Goal: Task Accomplishment & Management: Complete application form

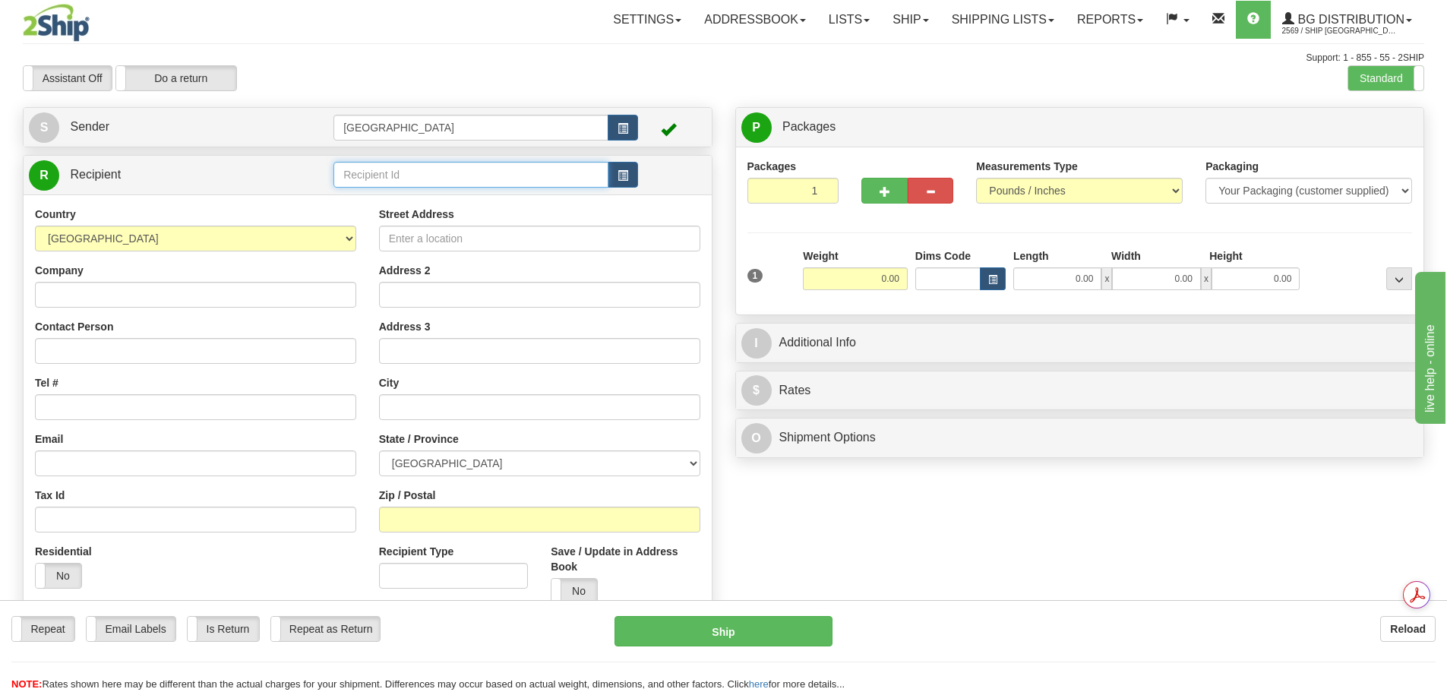
click at [399, 164] on input "text" at bounding box center [470, 175] width 275 height 26
click at [383, 197] on div "52000" at bounding box center [468, 198] width 260 height 17
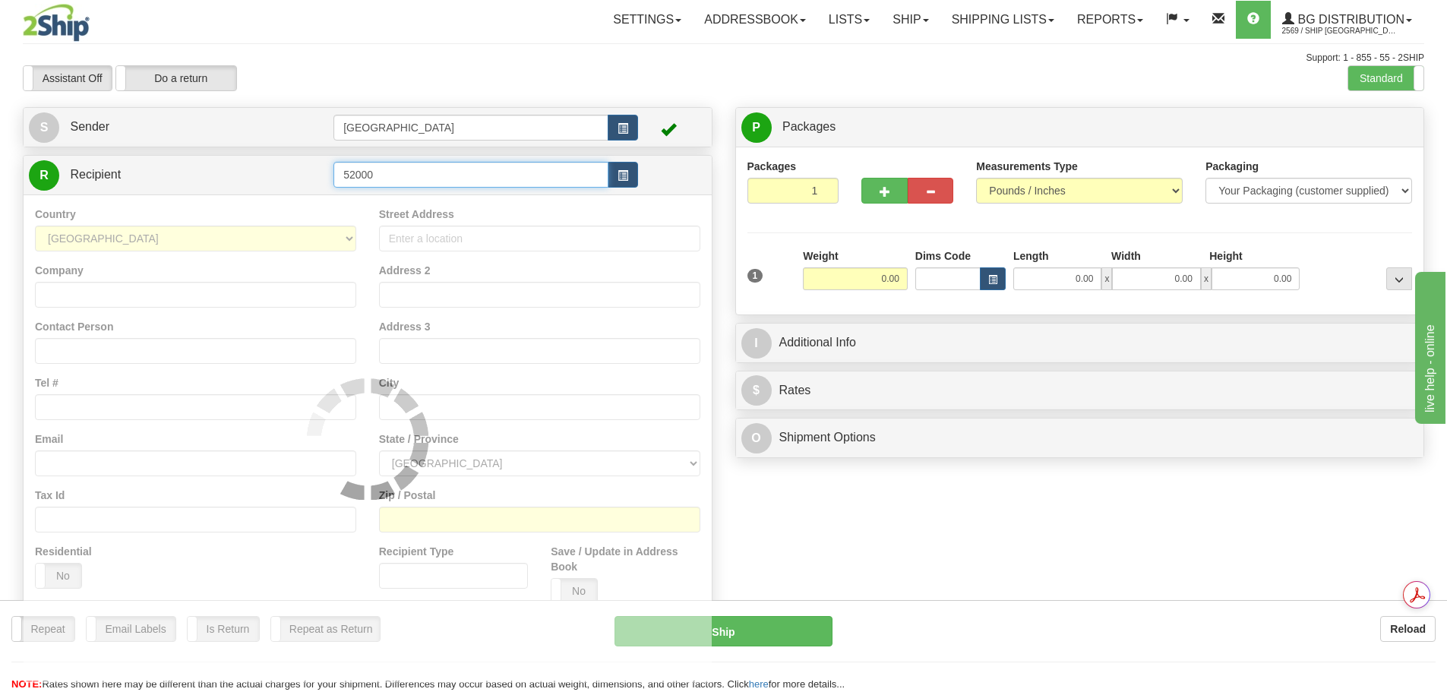
type input "52000"
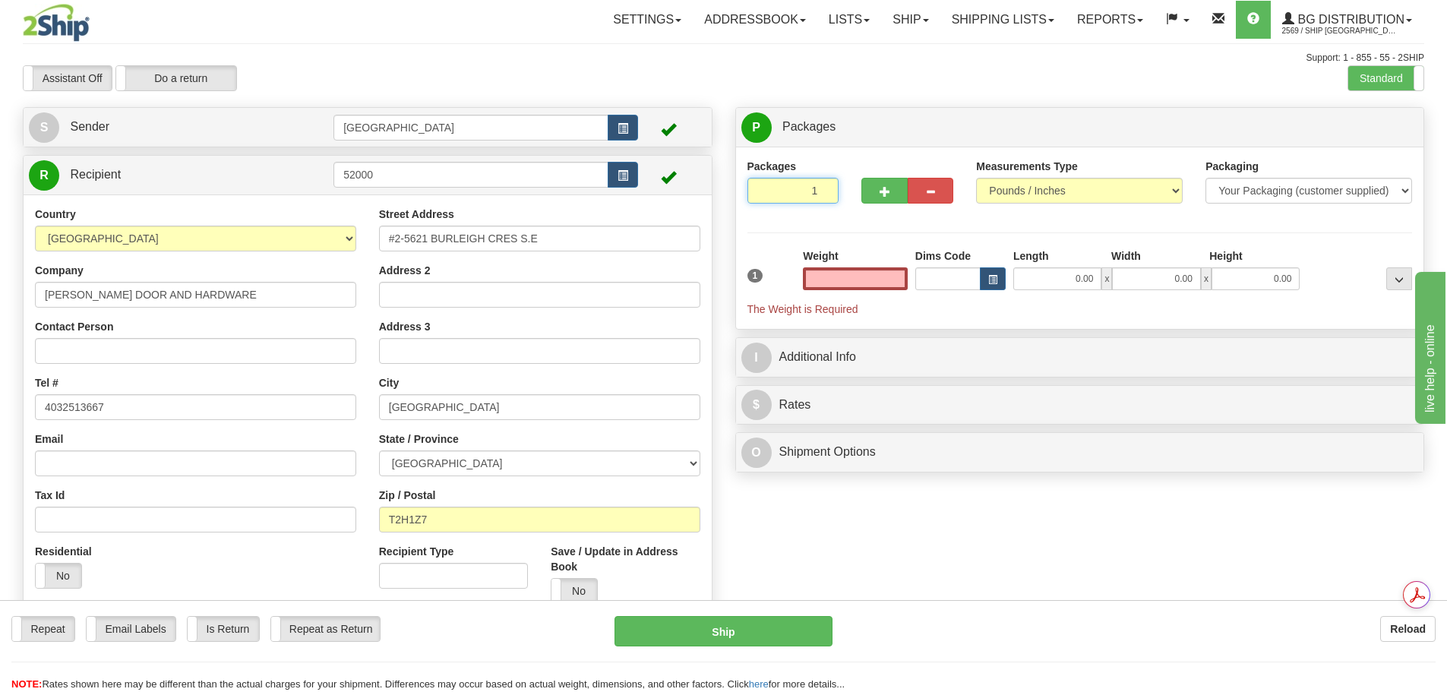
type input "2"
type input "0.00"
click at [823, 185] on input "2" at bounding box center [793, 191] width 92 height 26
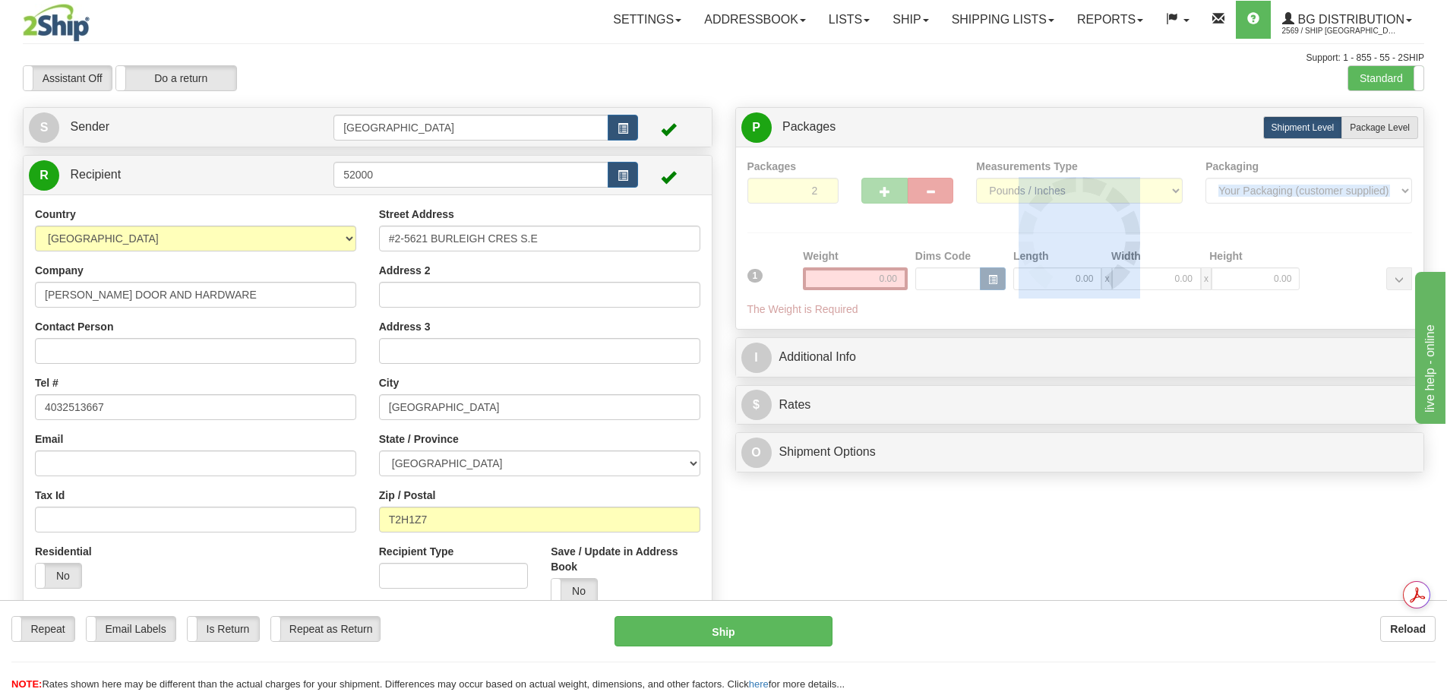
click at [823, 185] on div at bounding box center [1079, 238] width 665 height 159
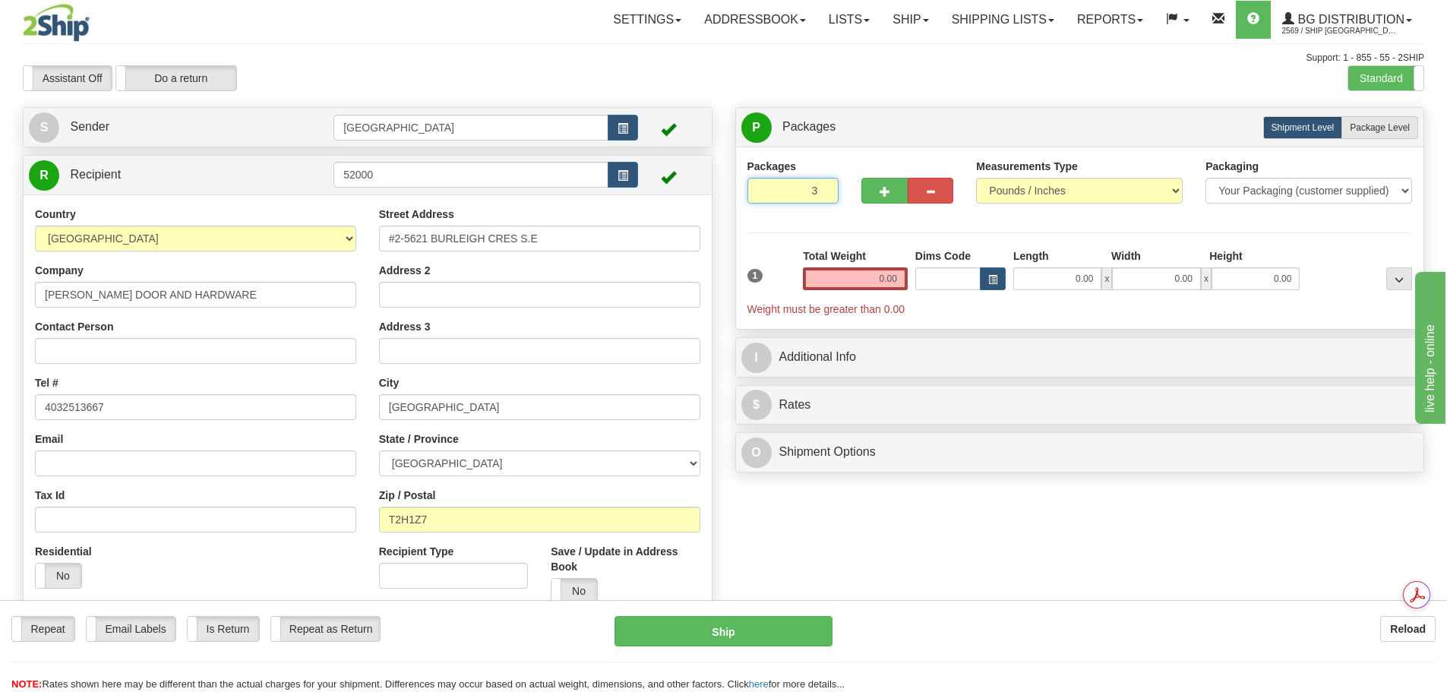
click at [823, 185] on input "3" at bounding box center [793, 191] width 92 height 26
type input "4"
click at [823, 185] on input "4" at bounding box center [793, 191] width 92 height 26
click at [1363, 134] on label "Package Level Pack.." at bounding box center [1379, 127] width 77 height 23
radio input "true"
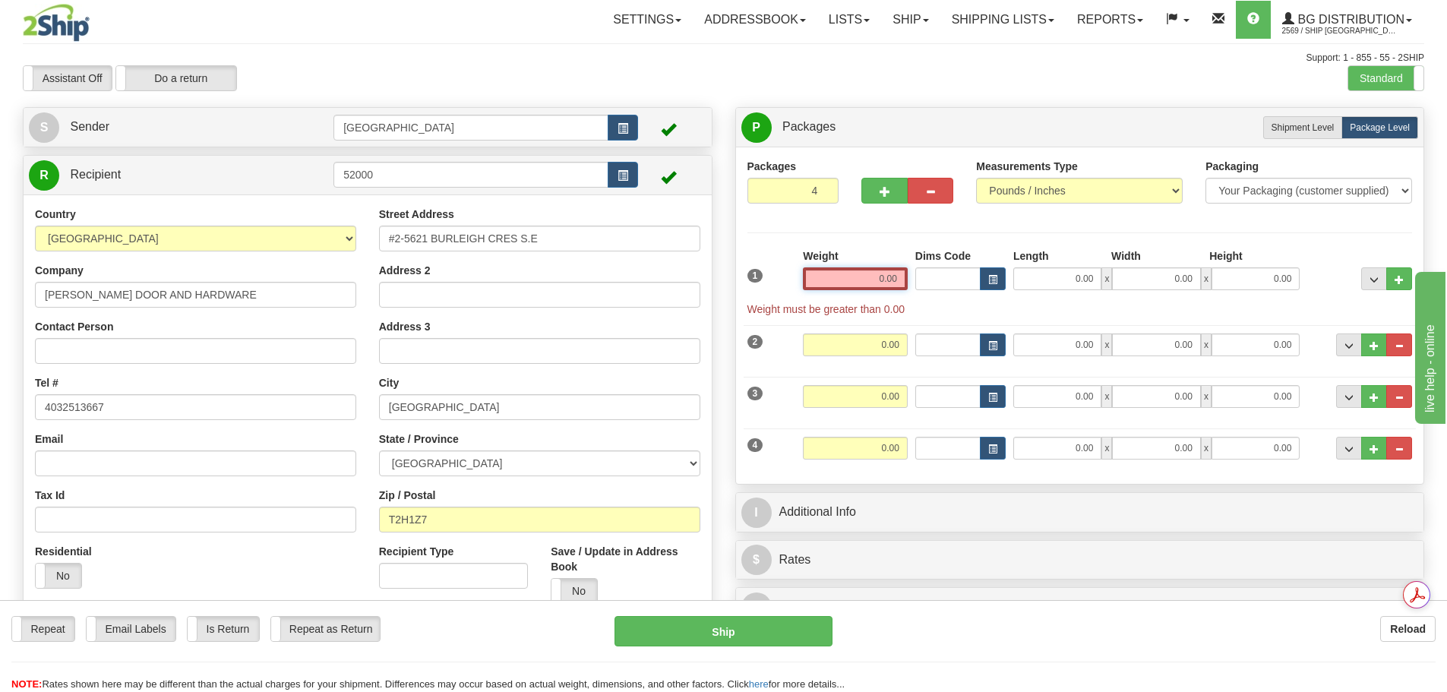
drag, startPoint x: 866, startPoint y: 278, endPoint x: 1093, endPoint y: 252, distance: 228.5
click at [1085, 254] on div "1 Weight 0.00 Dims Code 0.00" at bounding box center [1080, 282] width 673 height 68
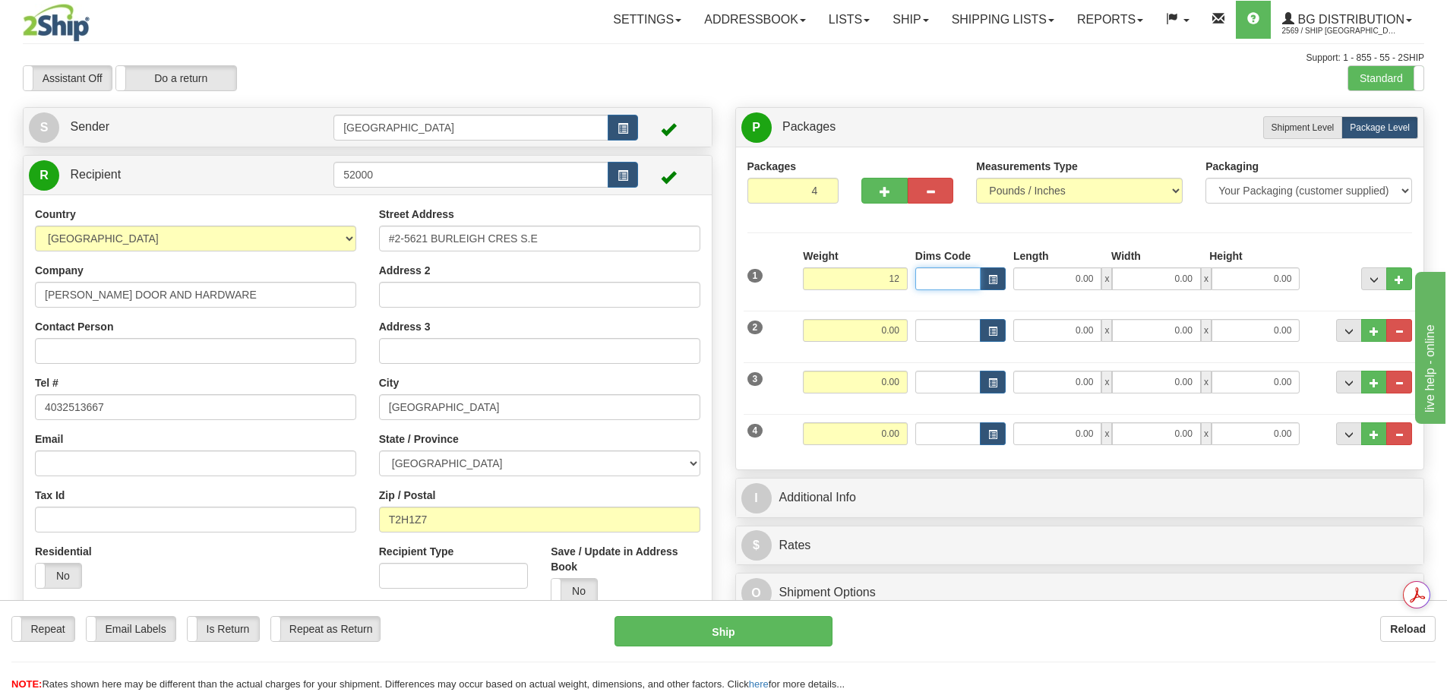
type input "12.00"
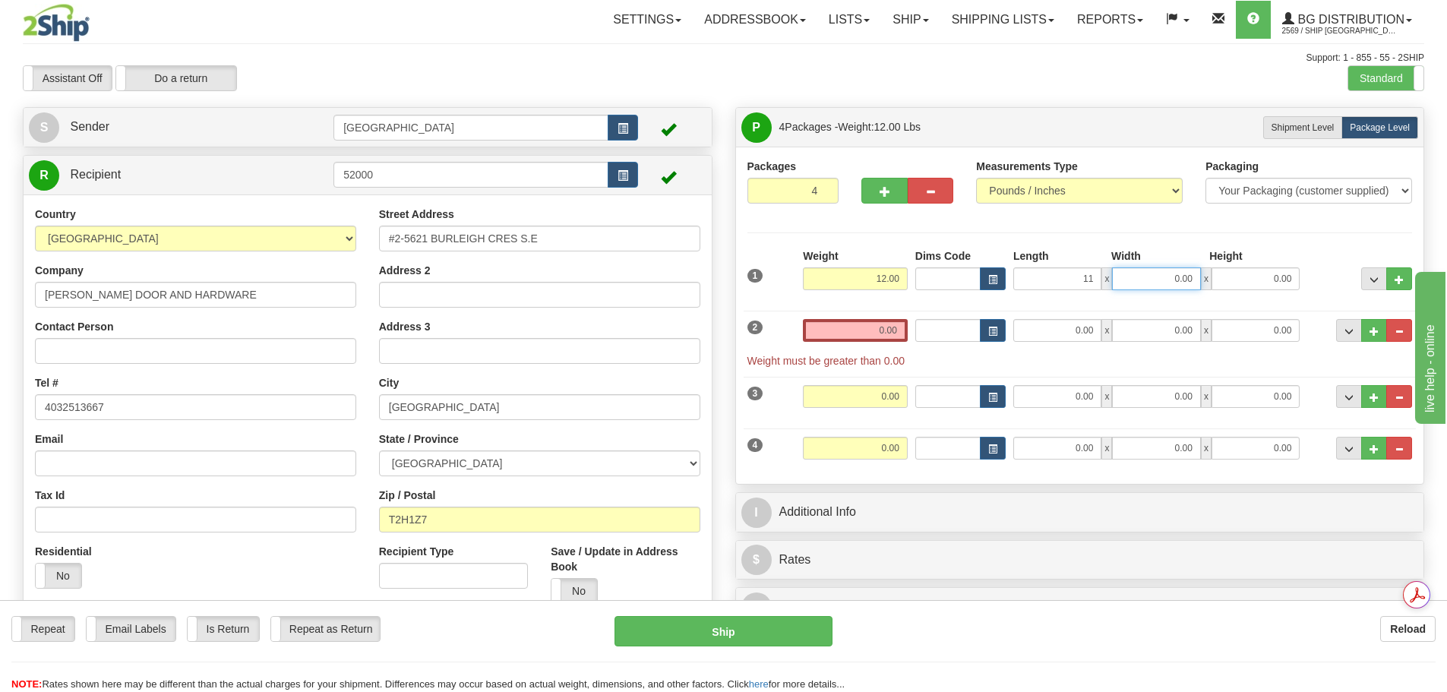
type input "11.00"
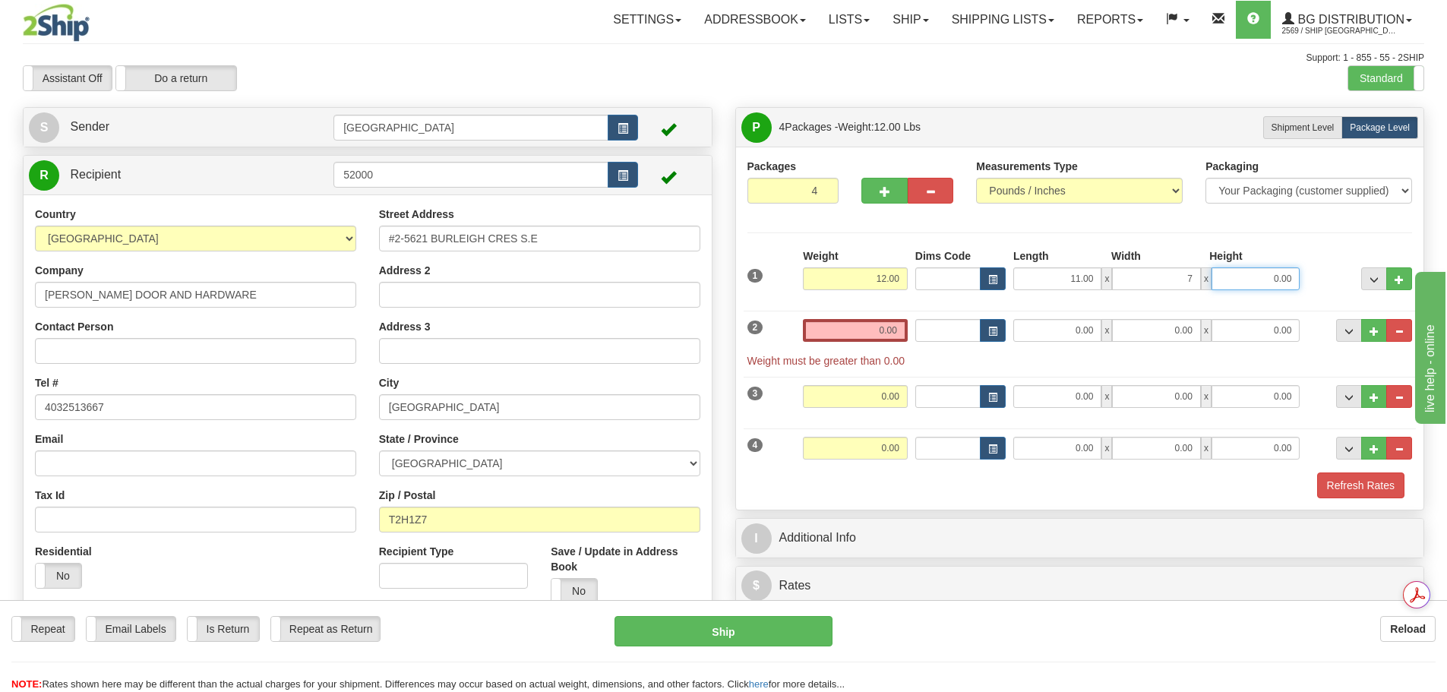
type input "7.00"
type input "5.00"
drag, startPoint x: 970, startPoint y: 324, endPoint x: 930, endPoint y: 327, distance: 39.6
click at [965, 324] on div "2 Weight 0.00 Dims Code Length Width Height" at bounding box center [1080, 335] width 673 height 65
drag, startPoint x: 873, startPoint y: 337, endPoint x: 934, endPoint y: 324, distance: 62.3
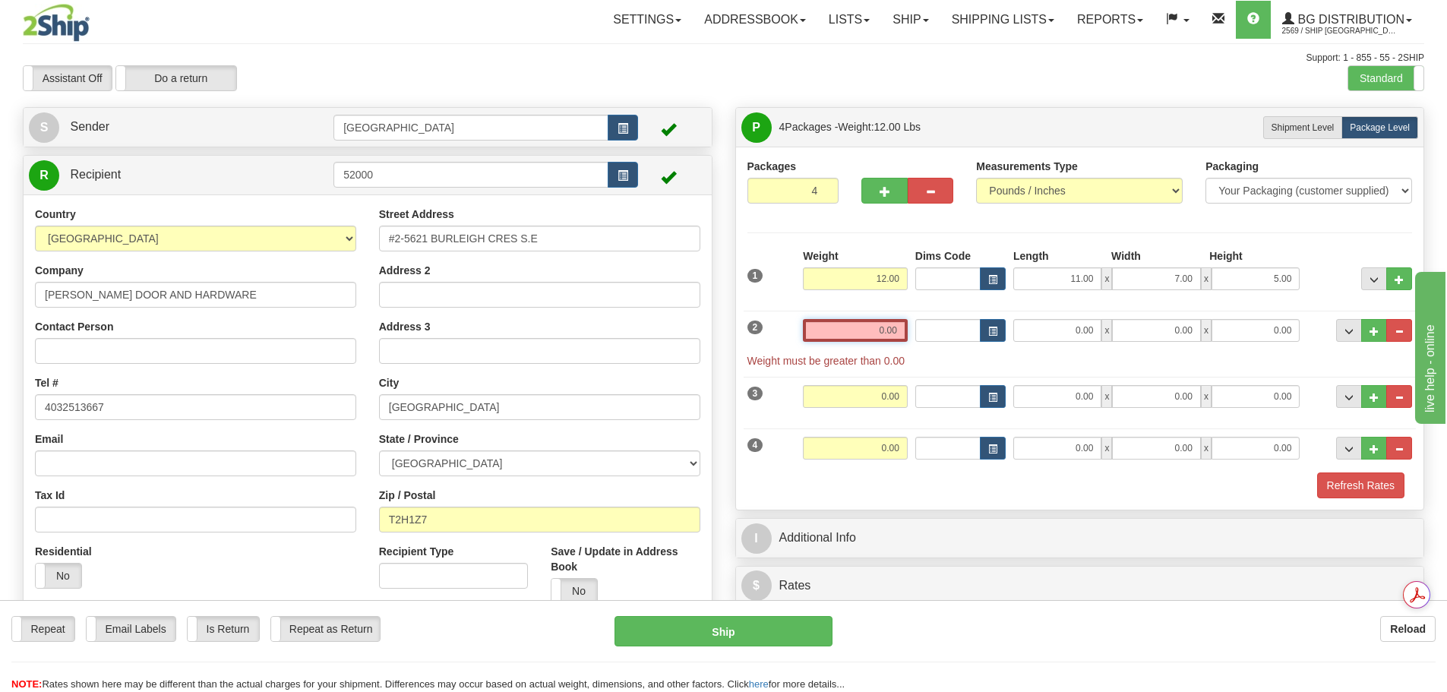
click at [934, 324] on div "2 Weight 0.00 Dims Code Length Width Height" at bounding box center [1080, 335] width 673 height 65
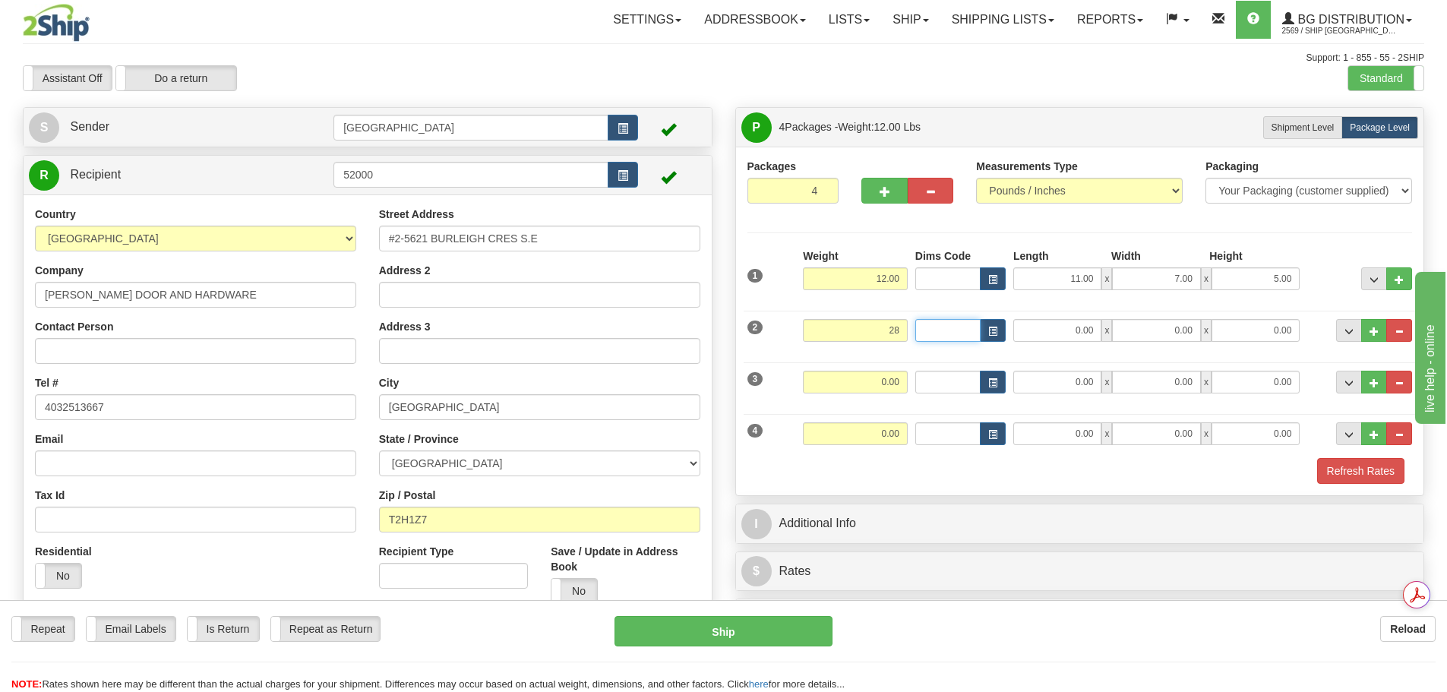
type input "28.00"
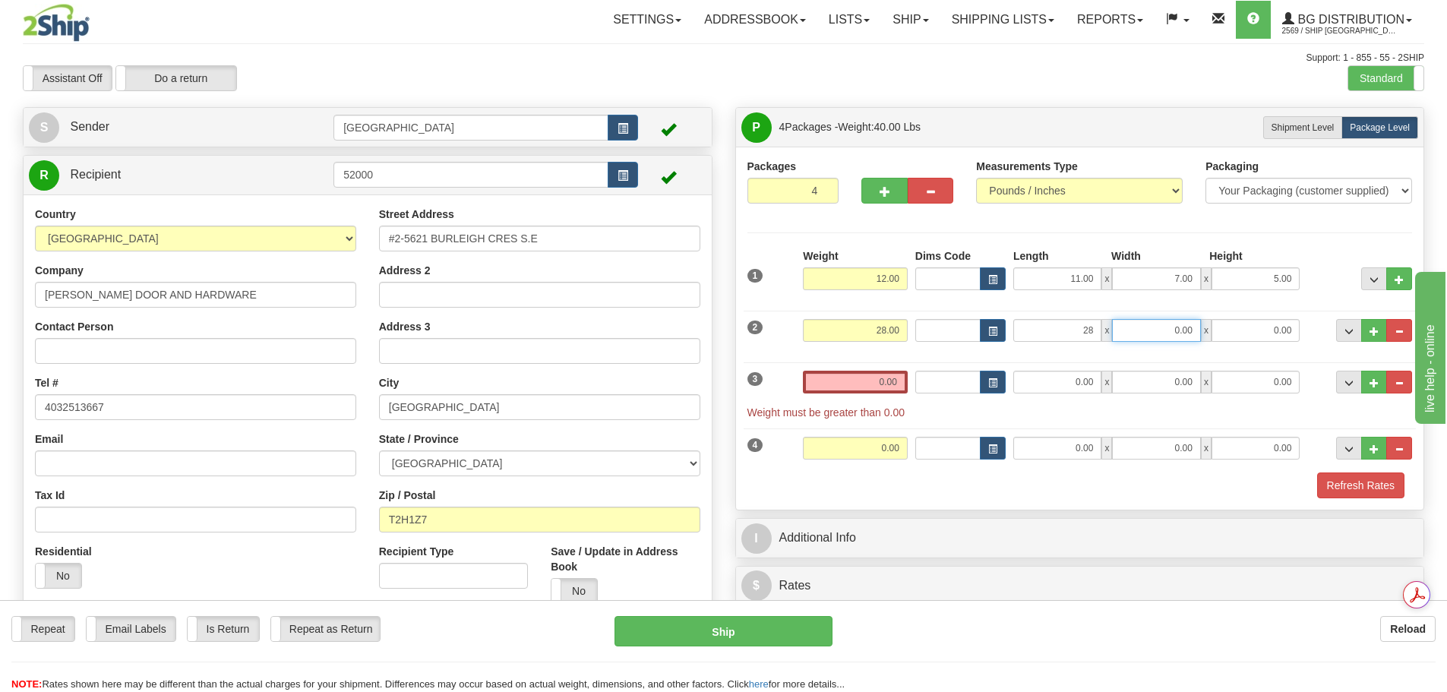
type input "28.00"
type input "16.00"
type input "5.00"
drag, startPoint x: 867, startPoint y: 385, endPoint x: 971, endPoint y: 374, distance: 104.6
click at [970, 374] on div "3 Weight 0.00 Dims Code Length Width Height" at bounding box center [1080, 387] width 673 height 65
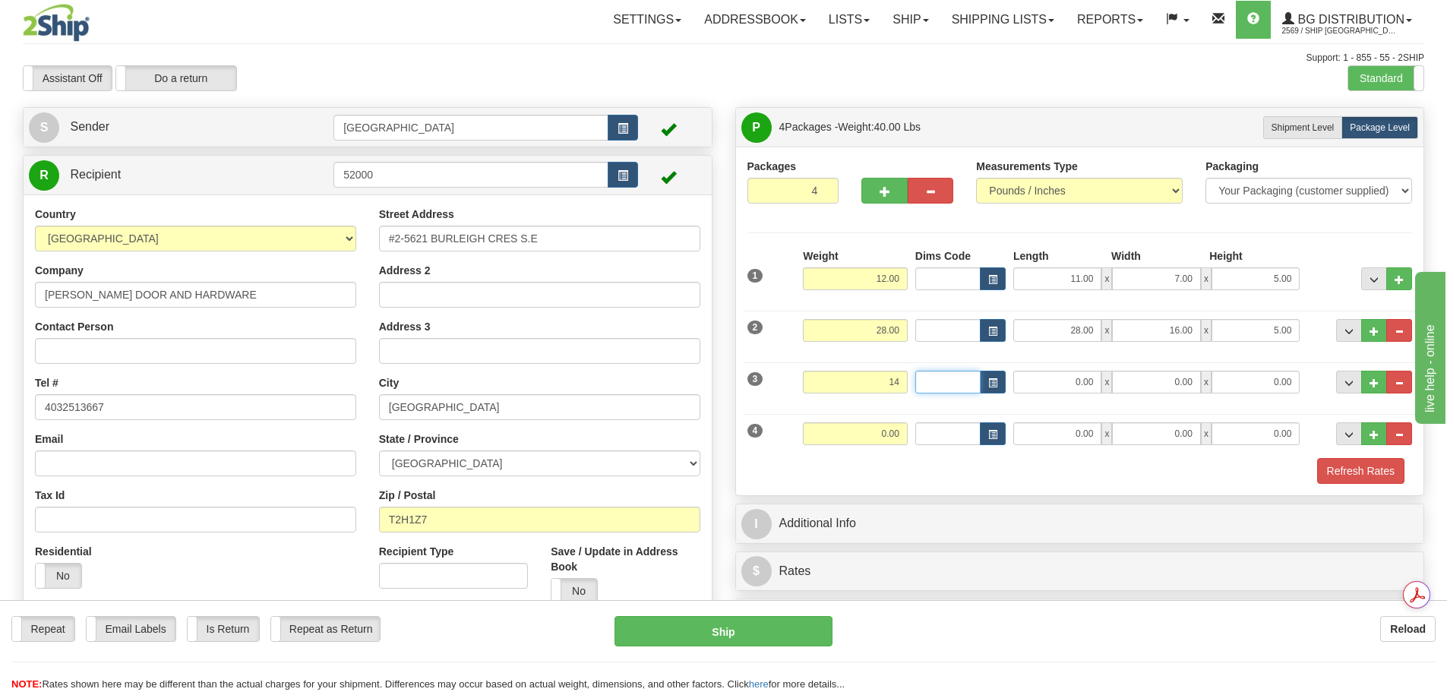
type input "14.00"
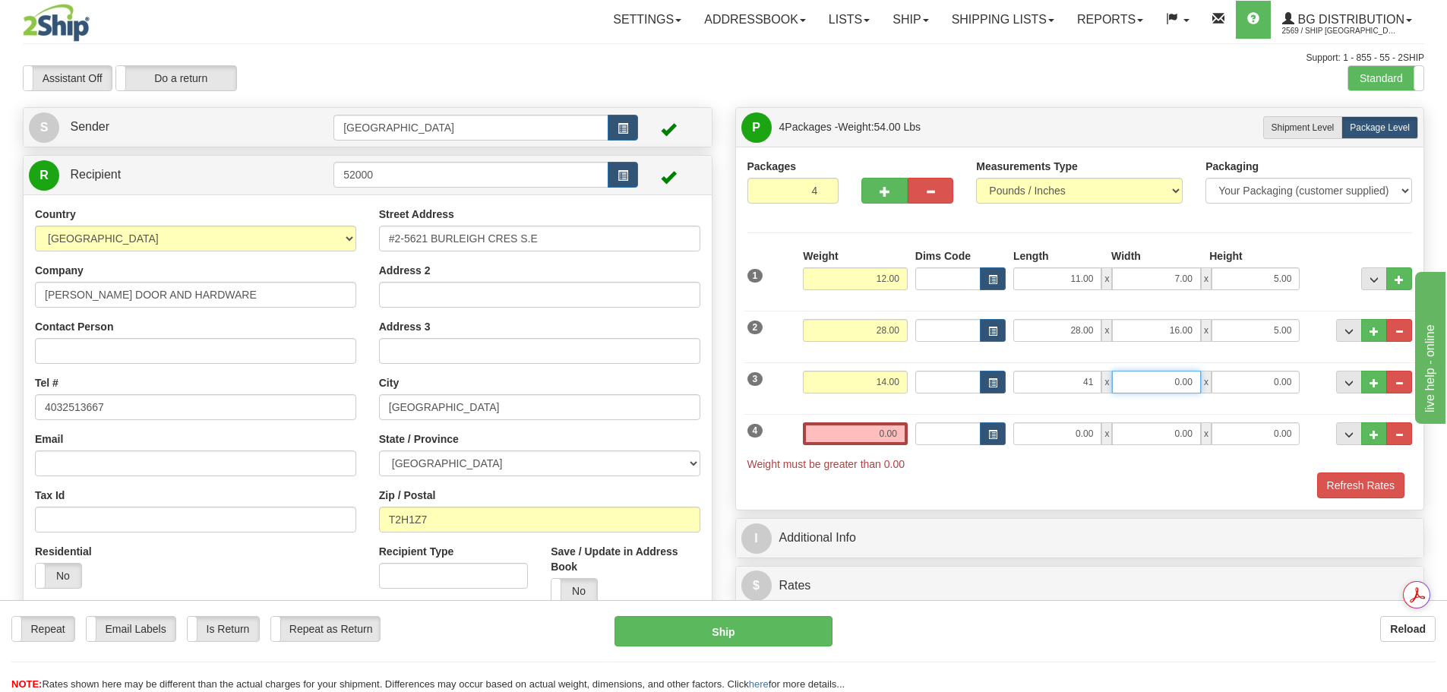
type input "41.00"
type input "7.00"
type input "5.00"
drag, startPoint x: 868, startPoint y: 426, endPoint x: 937, endPoint y: 435, distance: 69.7
click at [937, 435] on div "4 Weight 0.00 Dims Code Length Width Height" at bounding box center [1080, 438] width 673 height 65
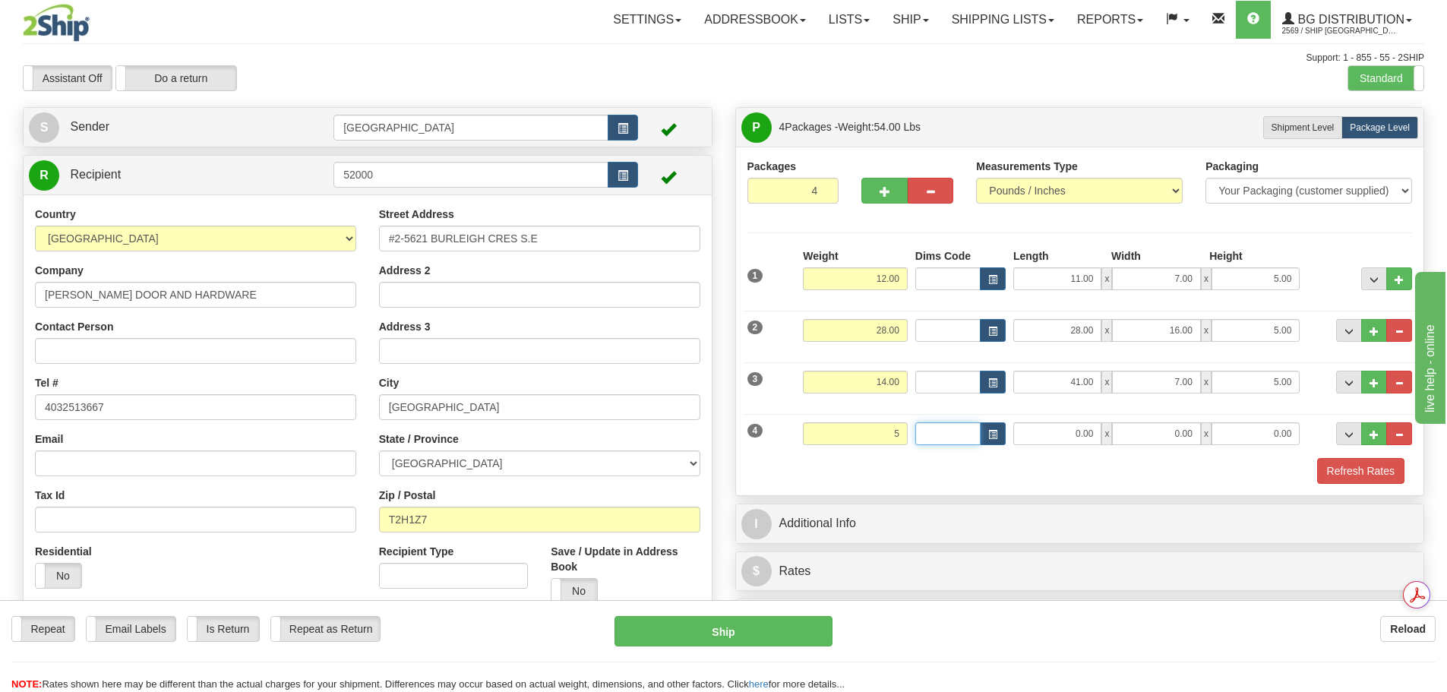
type input "5.00"
type input "38.00"
type input "7.00"
type input "4.00"
click at [1053, 546] on div "P Packages 4 Packages - Weight: 59.00 Lbs Shipment Level Shipm. Package Level P…" at bounding box center [1080, 640] width 712 height 1066
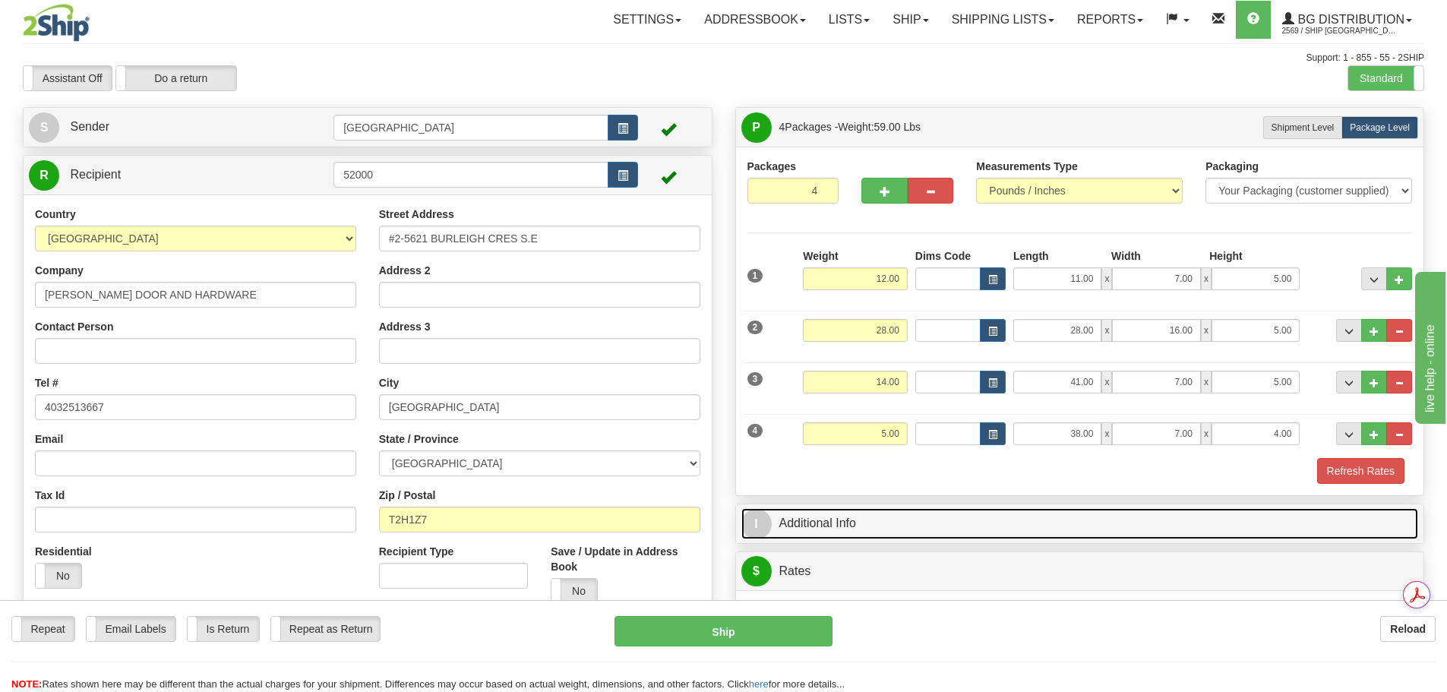
click at [1048, 519] on link "I Additional Info" at bounding box center [1079, 523] width 677 height 31
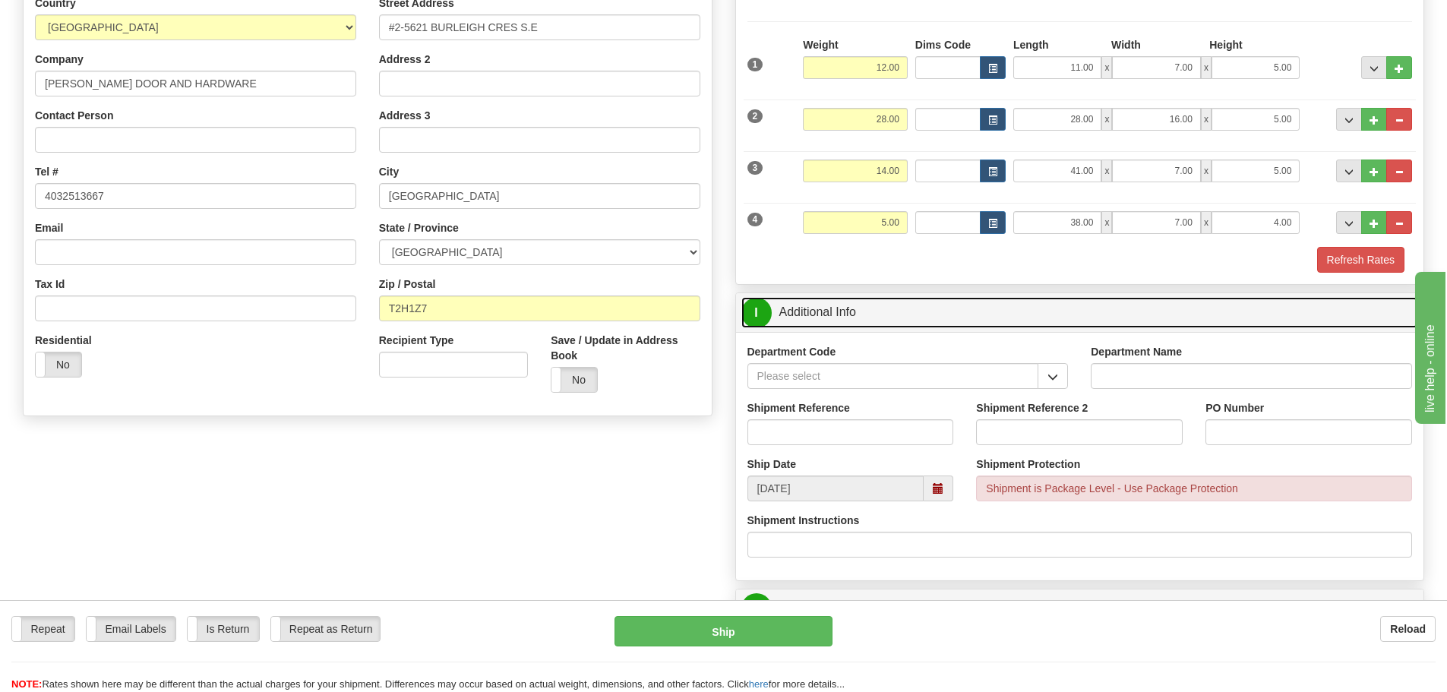
scroll to position [228, 0]
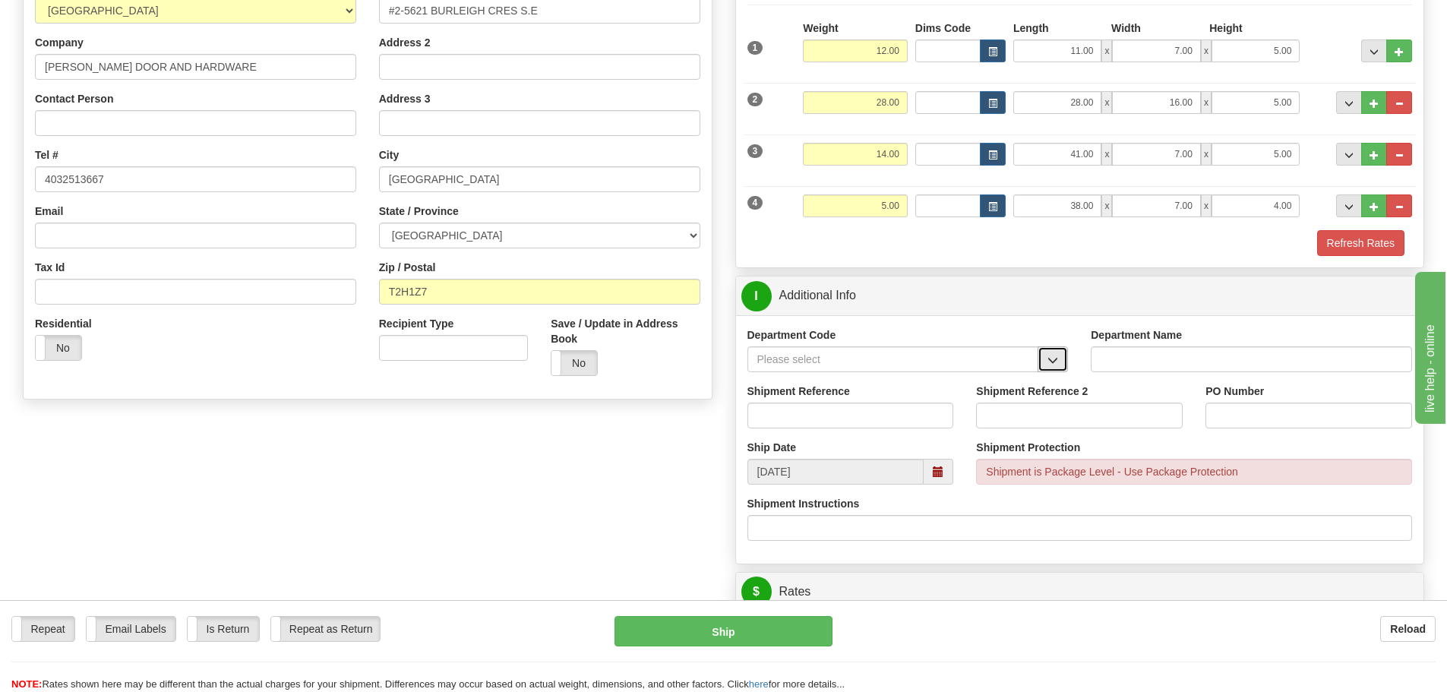
click at [1047, 361] on span "button" at bounding box center [1052, 360] width 11 height 10
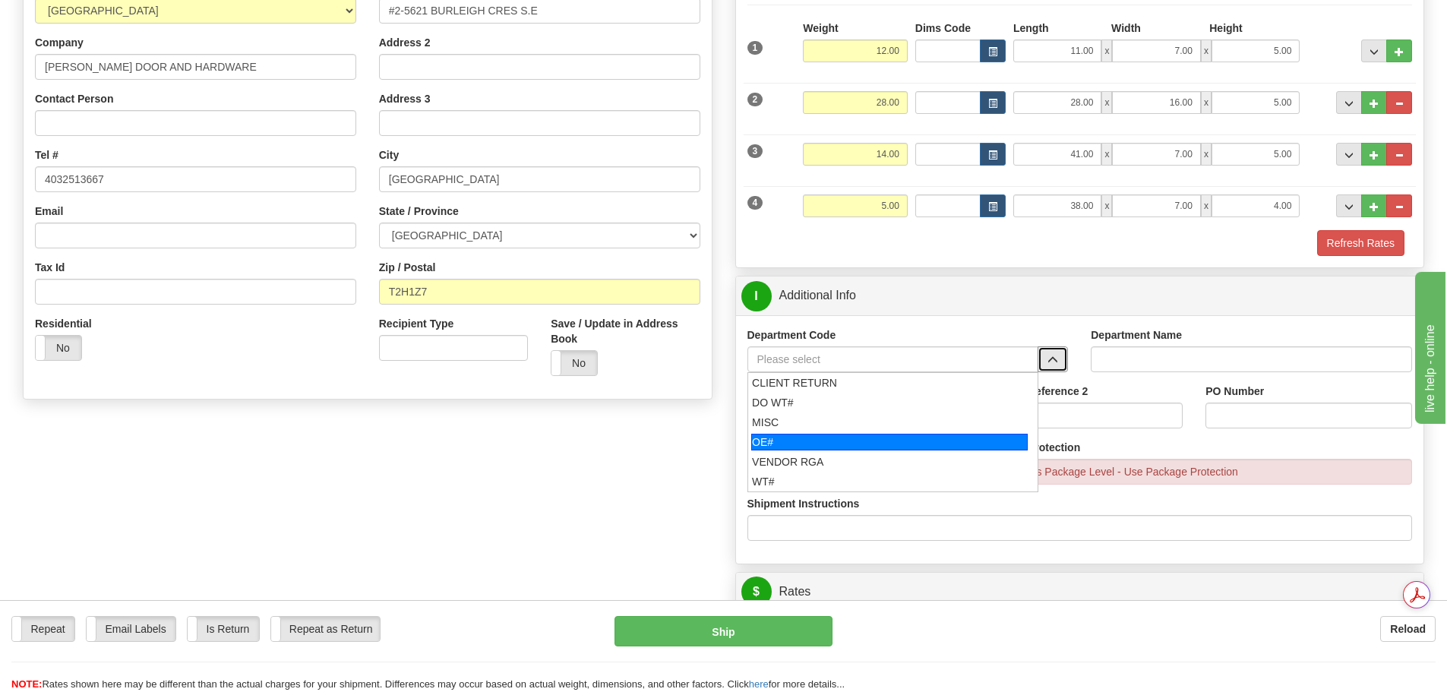
click at [978, 438] on div "OE#" at bounding box center [889, 442] width 276 height 17
type input "OE#"
type input "ORDERS"
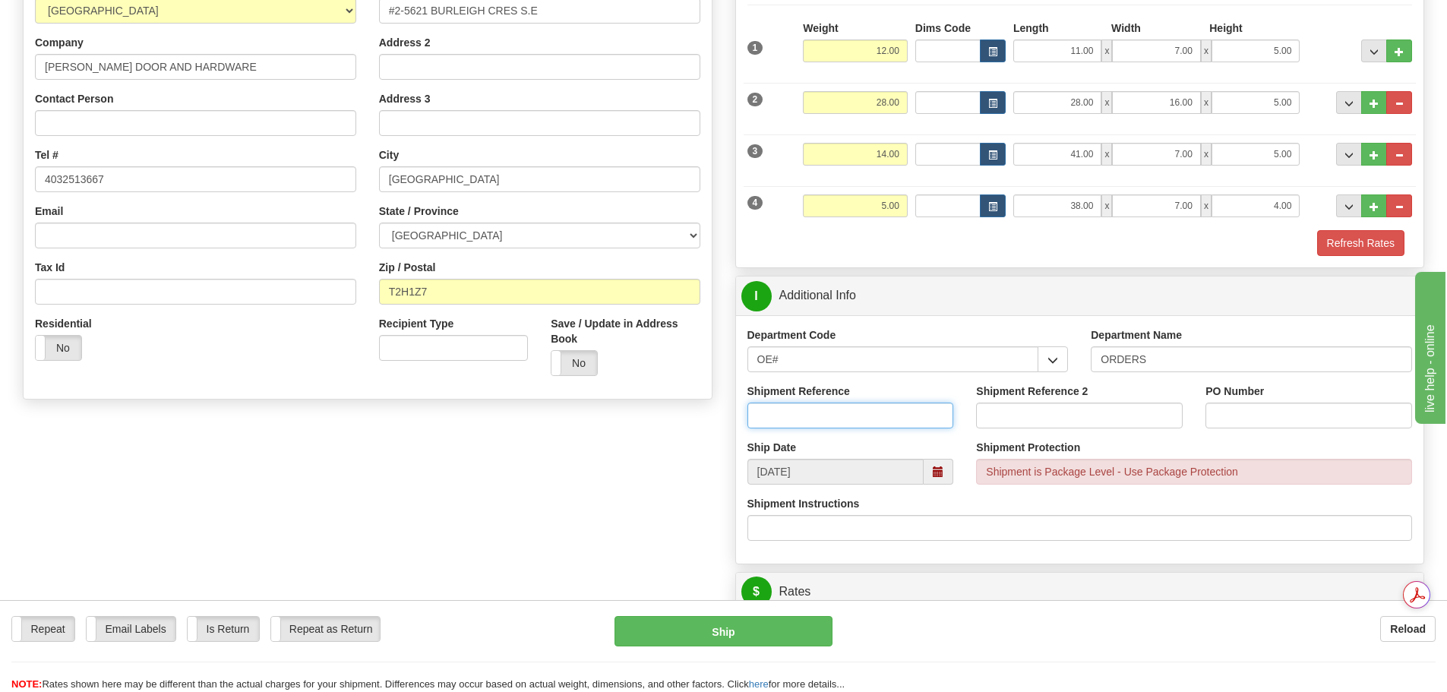
click at [898, 418] on input "Shipment Reference" at bounding box center [850, 416] width 207 height 26
type input "90038690-00; 90038016-02"
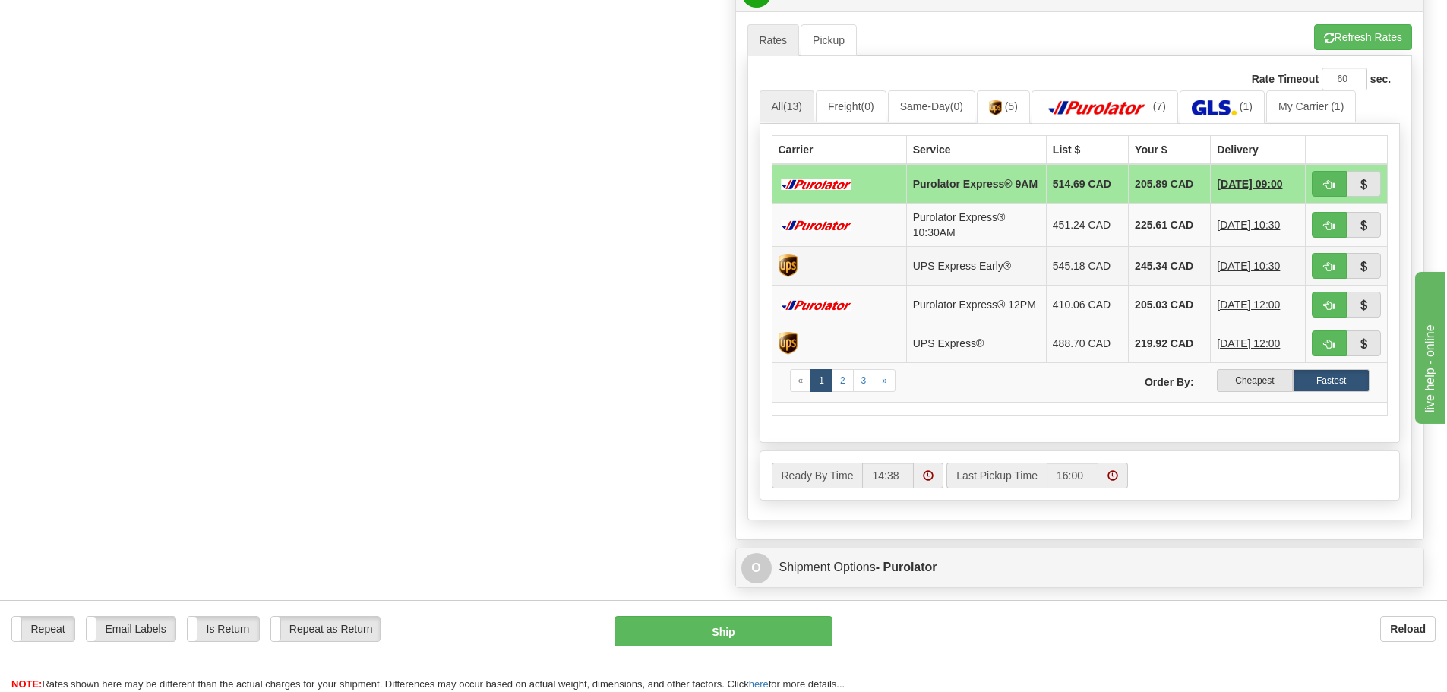
scroll to position [835, 0]
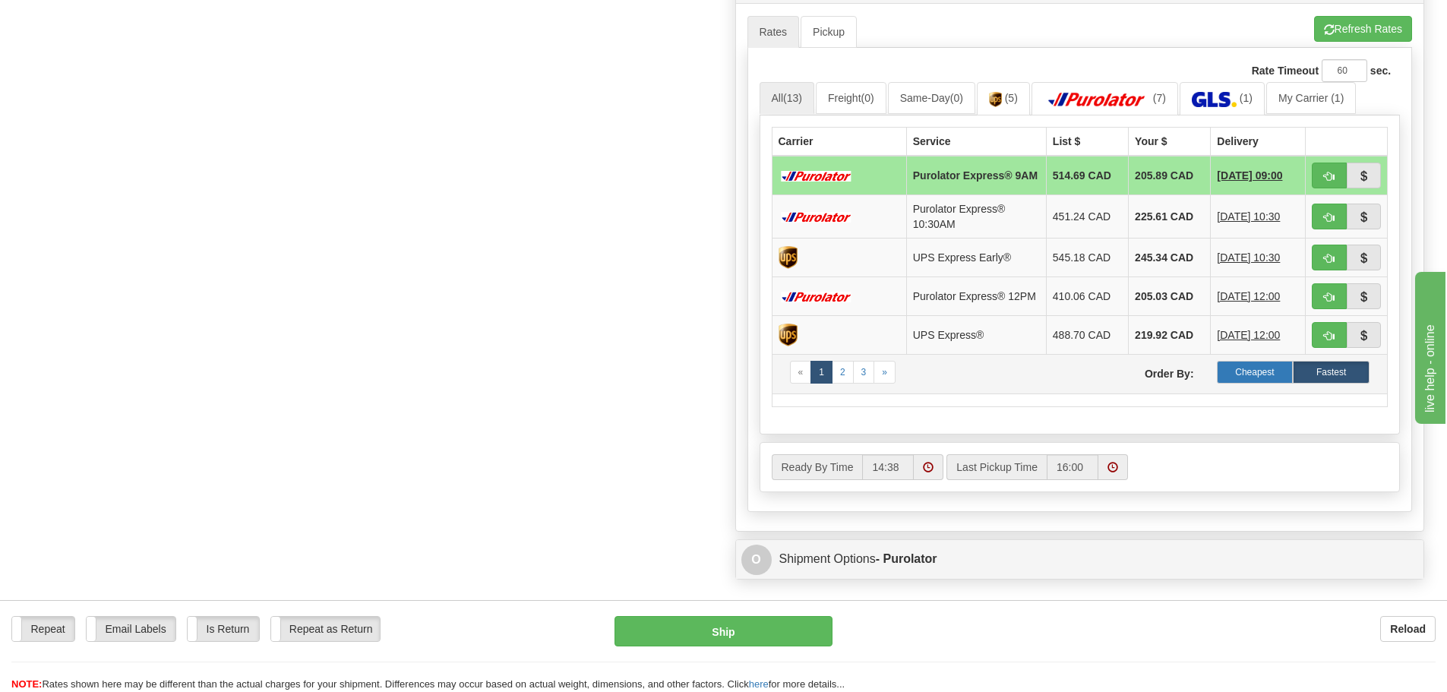
type input "15409; 15298"
click at [1242, 383] on label "Cheapest" at bounding box center [1255, 372] width 77 height 23
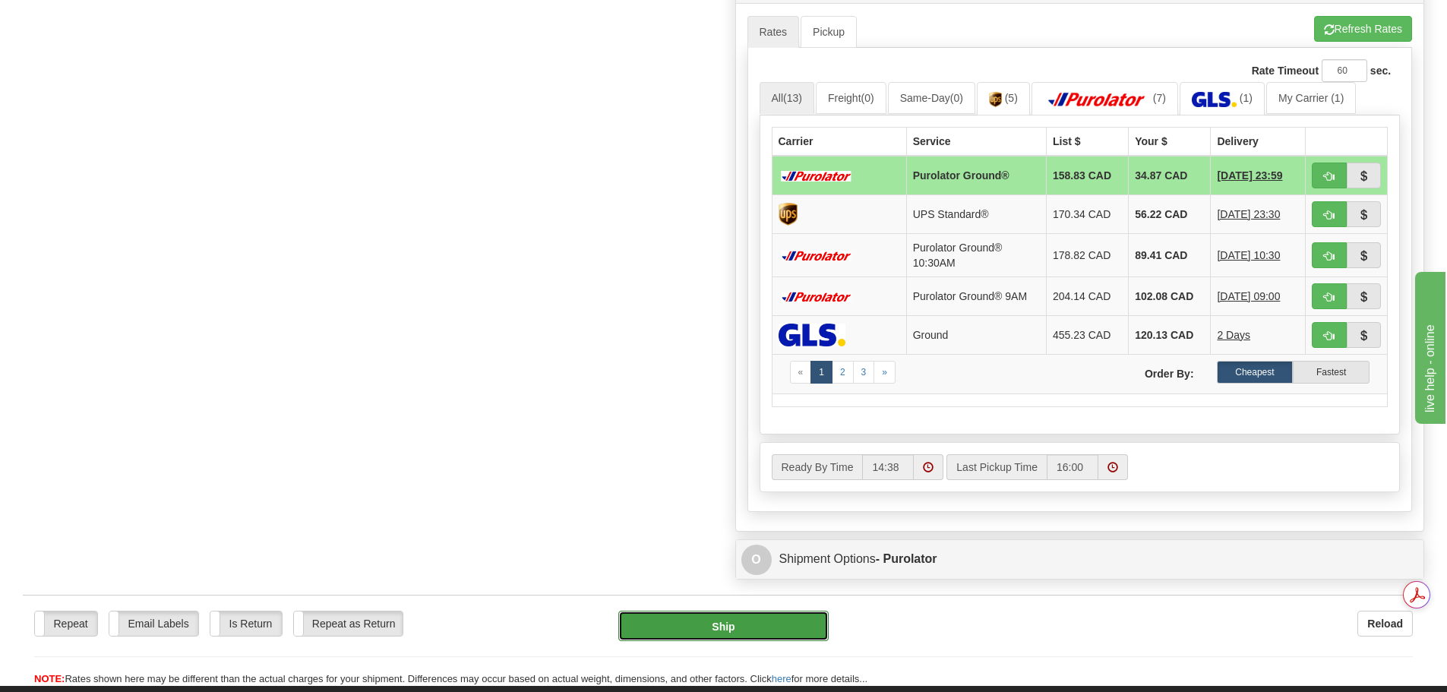
click at [777, 619] on button "Ship" at bounding box center [723, 626] width 210 height 30
type input "260"
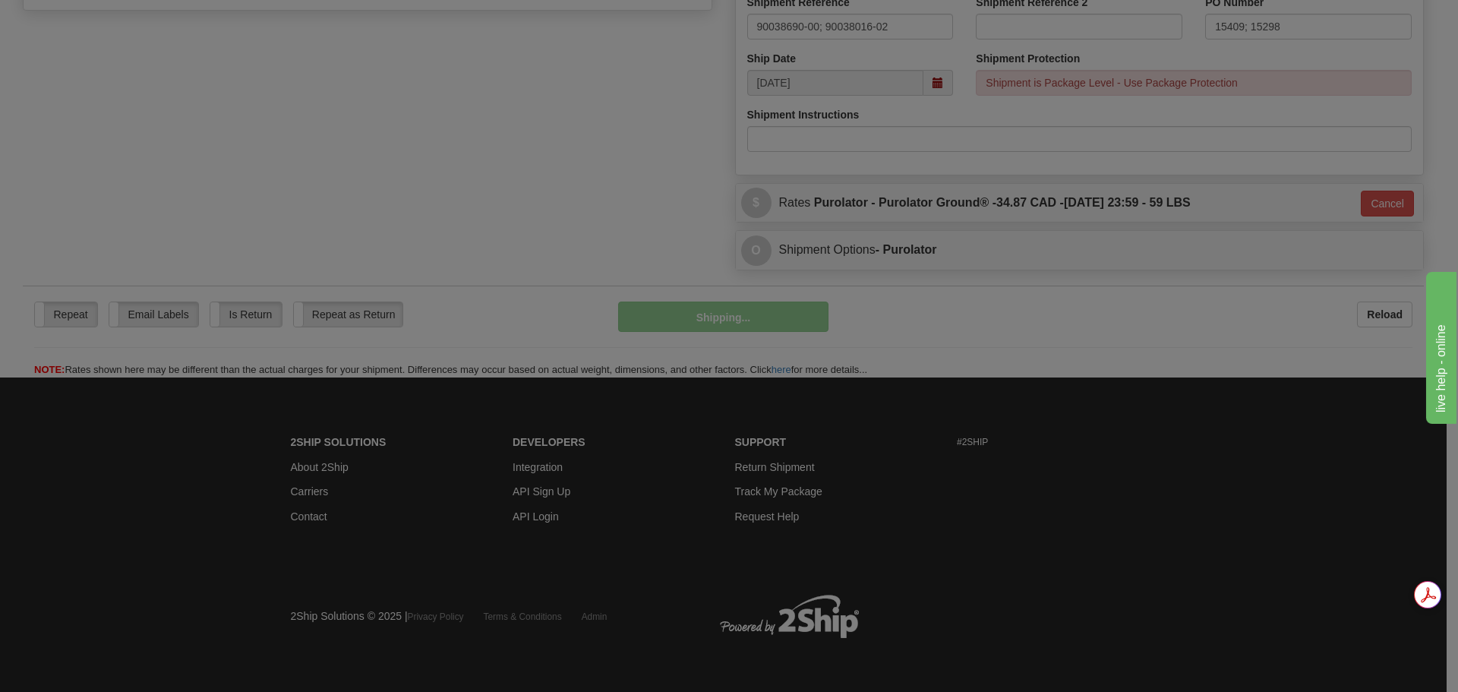
scroll to position [617, 0]
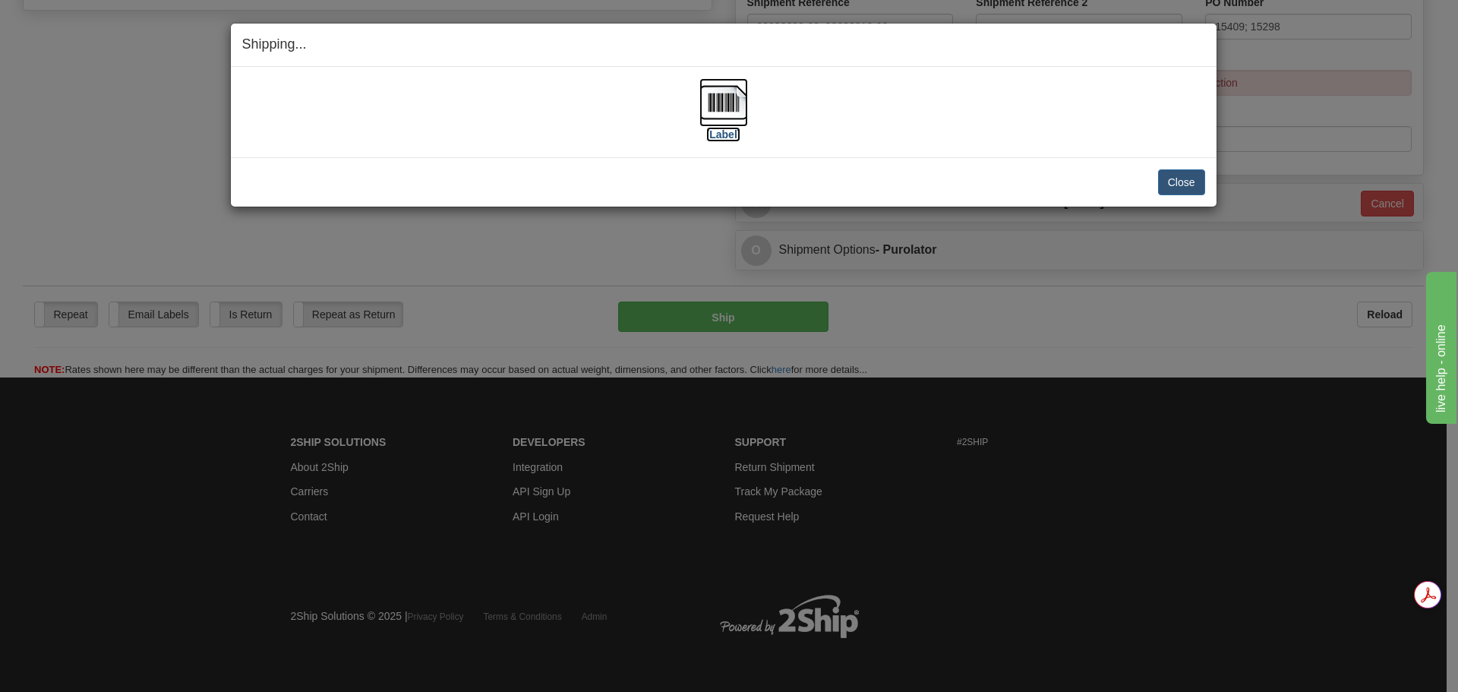
click at [742, 108] on img at bounding box center [723, 102] width 49 height 49
